Goal: Information Seeking & Learning: Learn about a topic

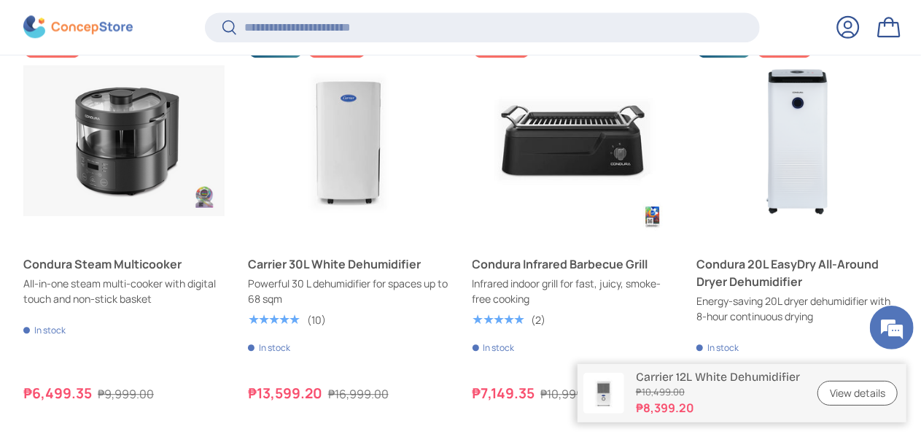
scroll to position [4585, 0]
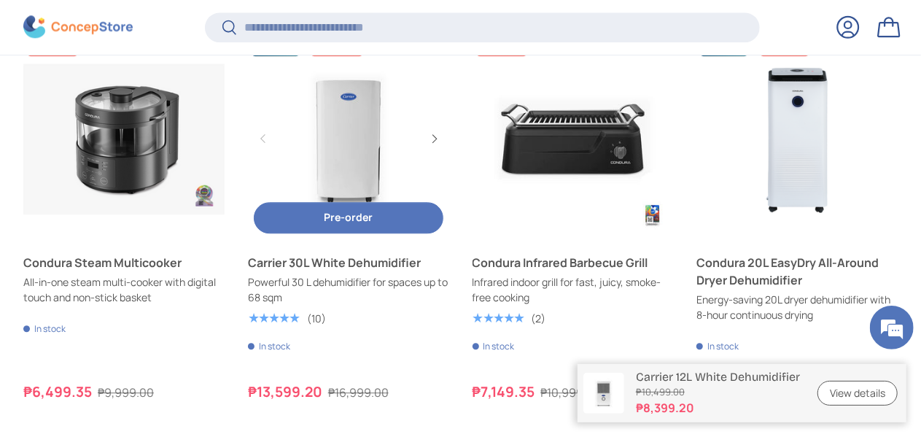
click at [363, 254] on link "Carrier 30L White Dehumidifier" at bounding box center [348, 263] width 201 height 18
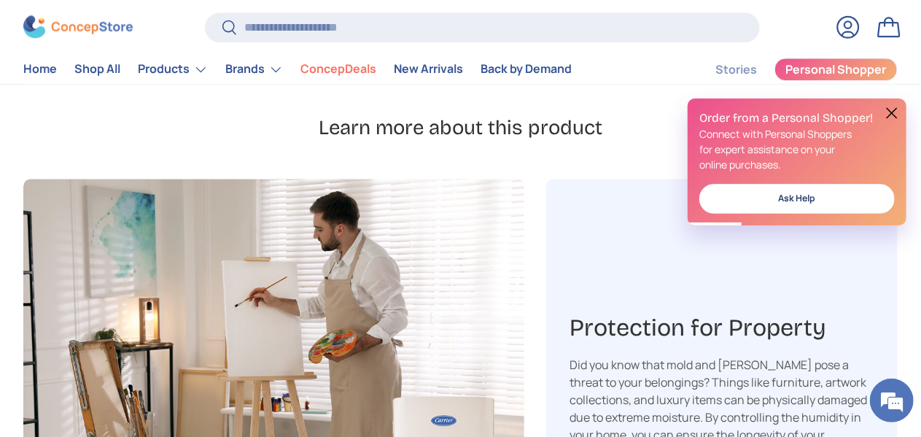
scroll to position [1865, 0]
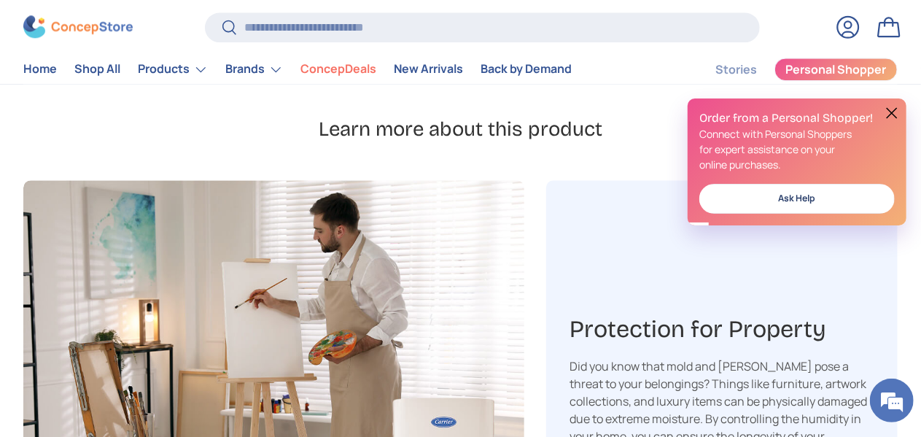
click at [889, 113] on button at bounding box center [892, 113] width 18 height 18
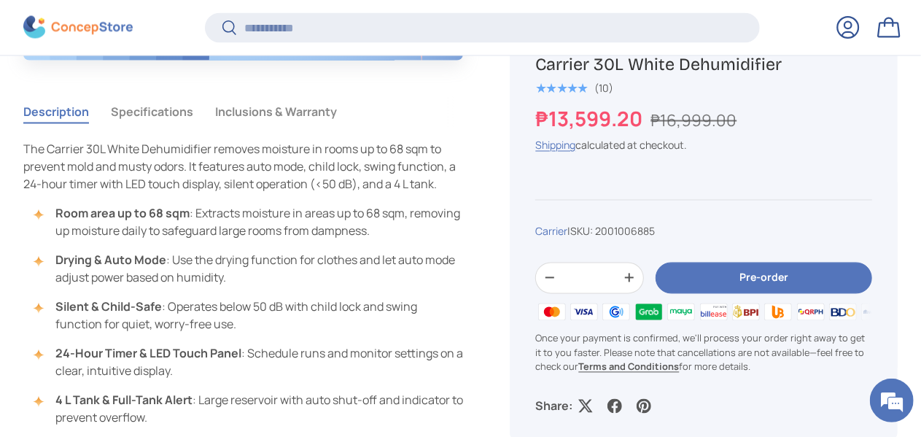
scroll to position [1275, 0]
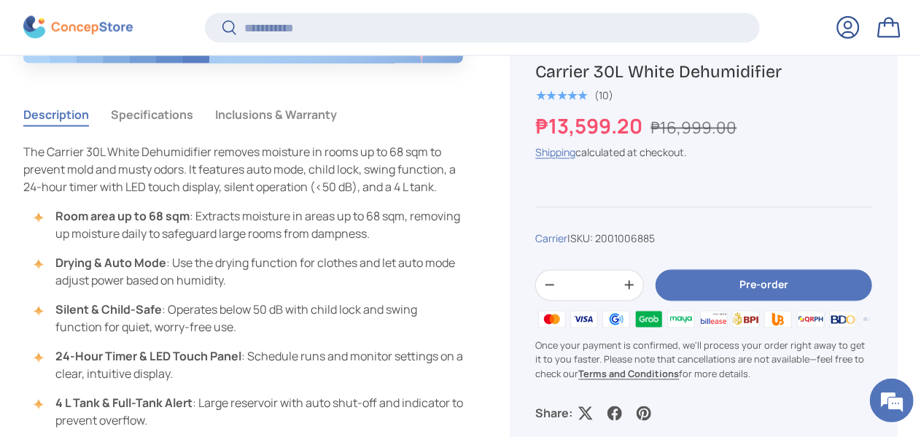
click at [177, 115] on button "Specifications" at bounding box center [152, 115] width 82 height 34
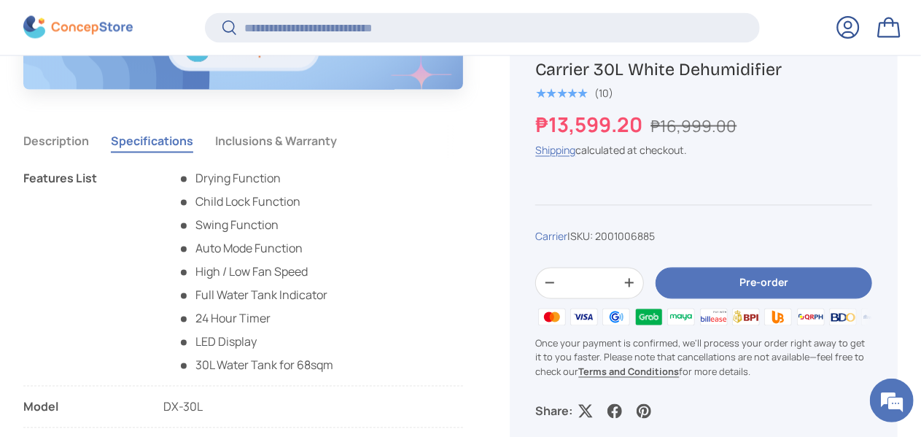
scroll to position [1252, 0]
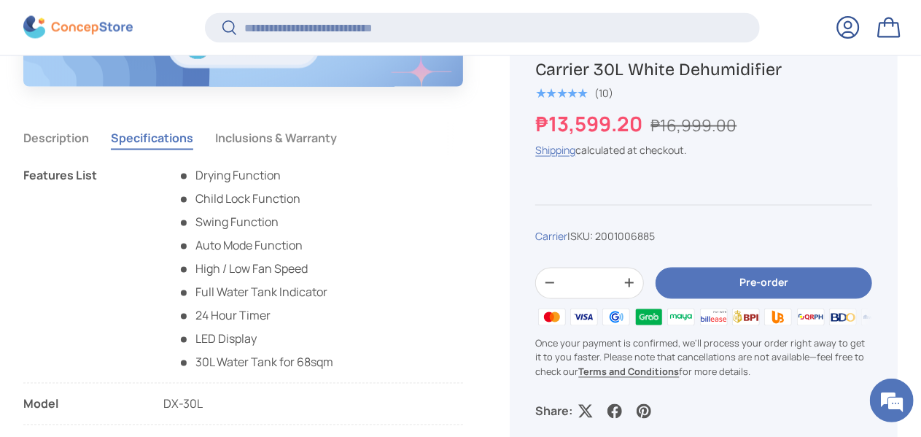
click at [77, 133] on button "Description" at bounding box center [56, 139] width 66 height 34
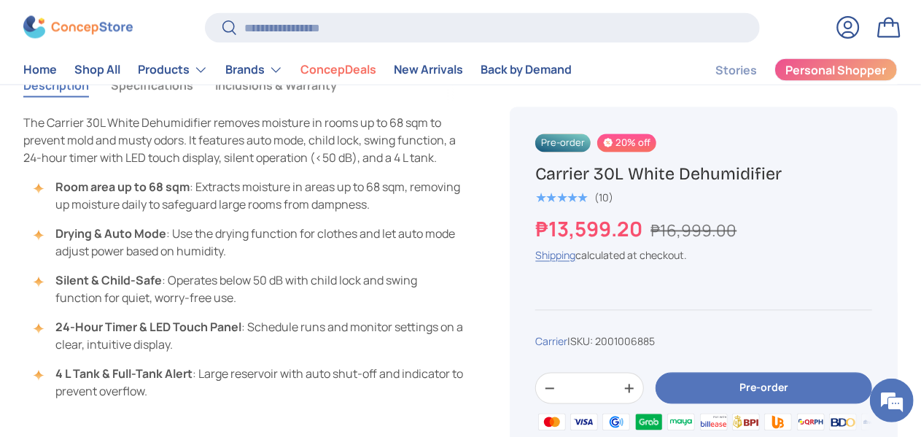
scroll to position [1301, 0]
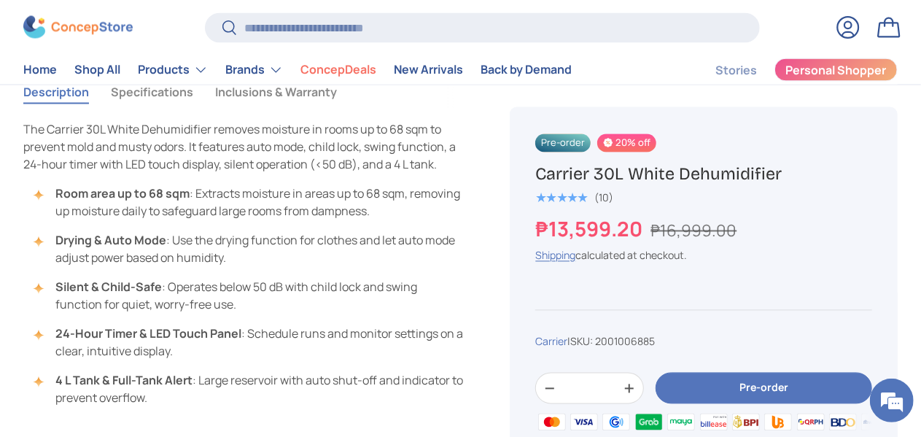
click at [168, 91] on button "Specifications" at bounding box center [152, 93] width 82 height 34
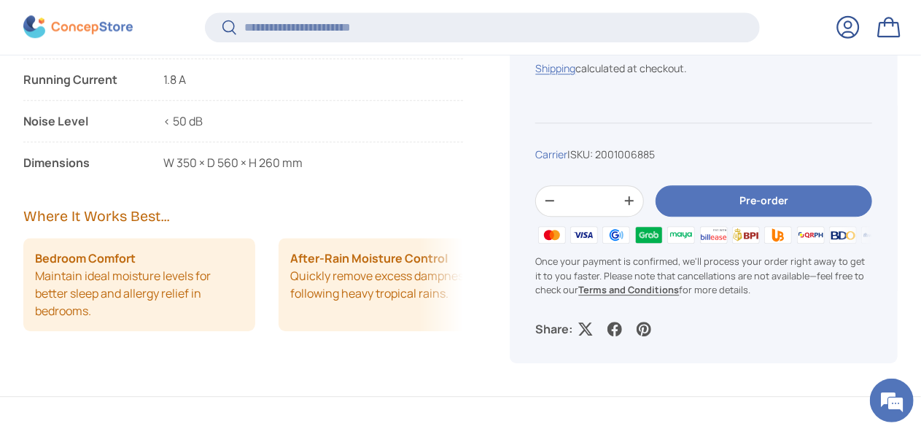
scroll to position [1992, 0]
